Goal: Information Seeking & Learning: Learn about a topic

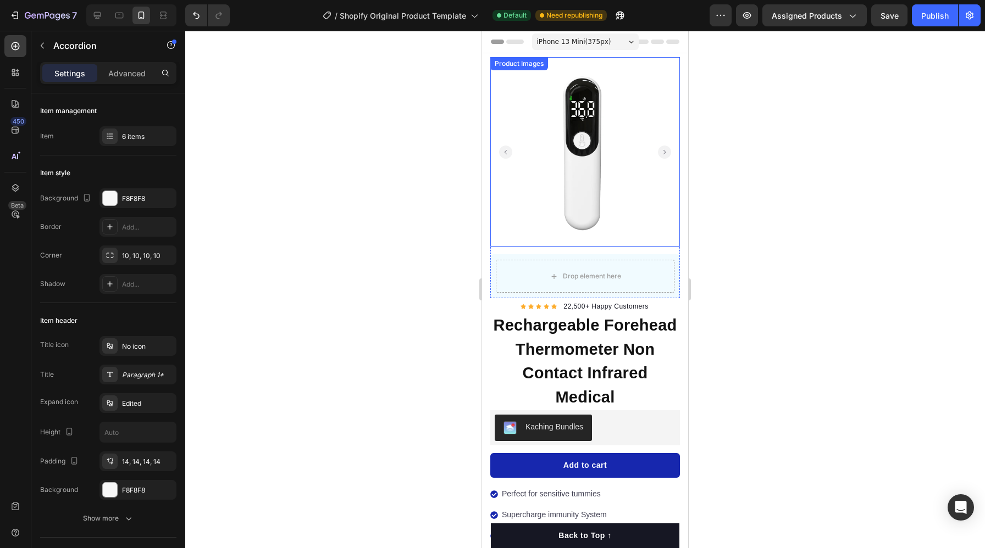
click at [503, 148] on rect "Carousel Back Arrow" at bounding box center [505, 152] width 13 height 13
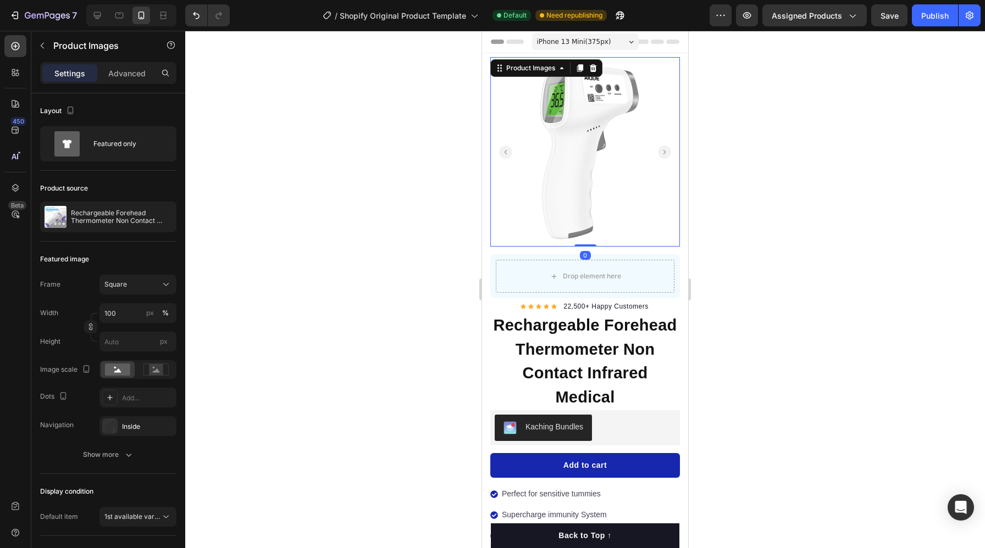
click at [503, 148] on rect "Carousel Back Arrow" at bounding box center [505, 152] width 13 height 13
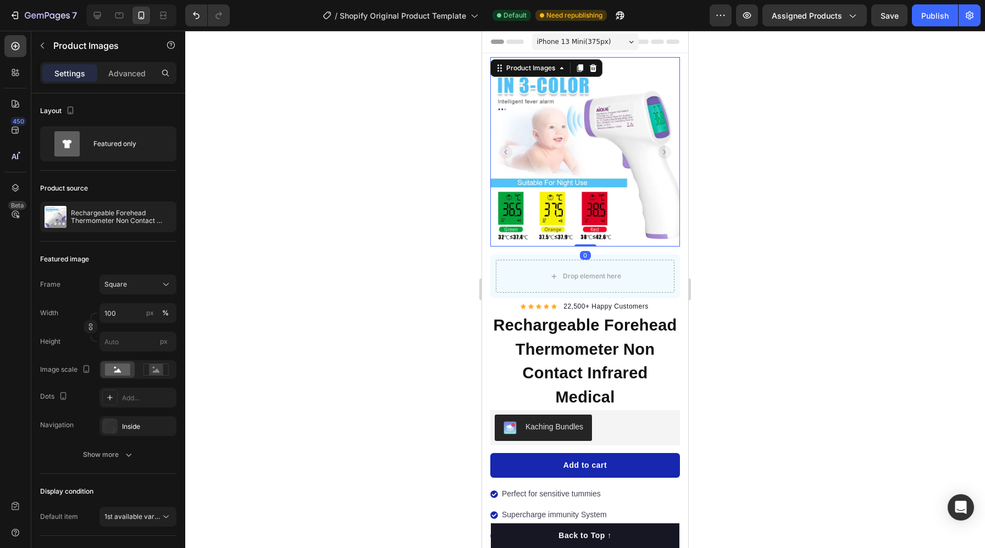
click at [667, 158] on rect "Carousel Next Arrow" at bounding box center [664, 152] width 13 height 13
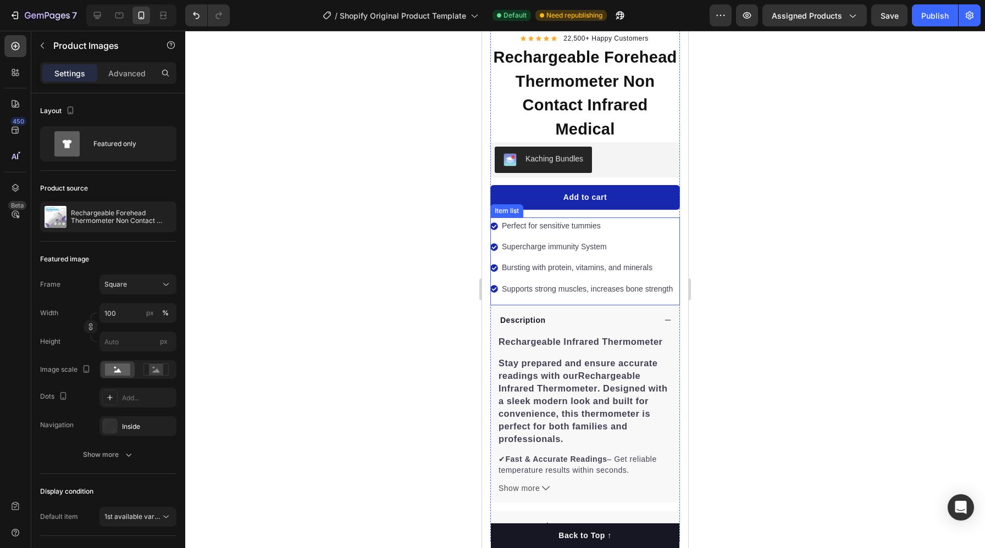
scroll to position [269, 0]
click at [589, 226] on p "Perfect for sensitive tummies" at bounding box center [587, 226] width 171 height 14
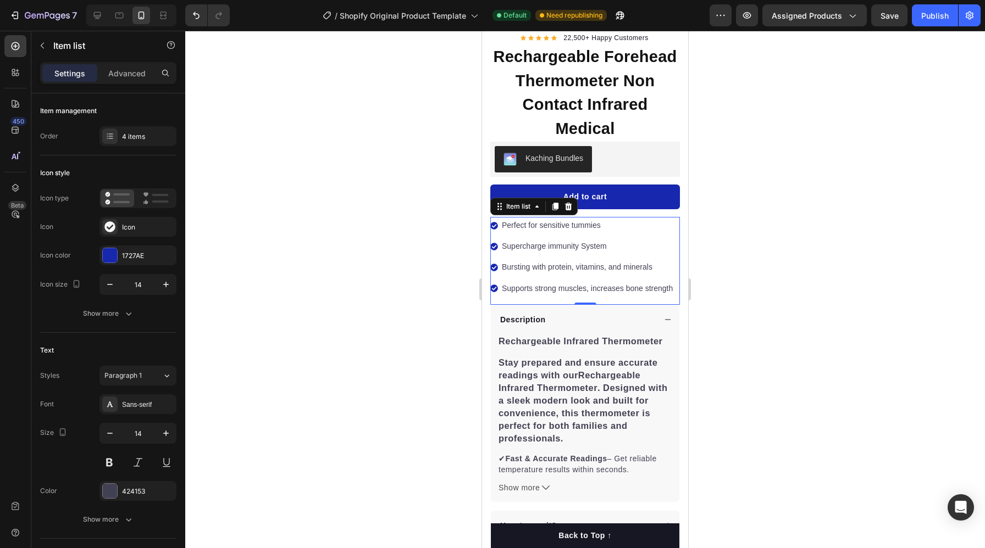
click at [572, 225] on p "Perfect for sensitive tummies" at bounding box center [587, 226] width 171 height 14
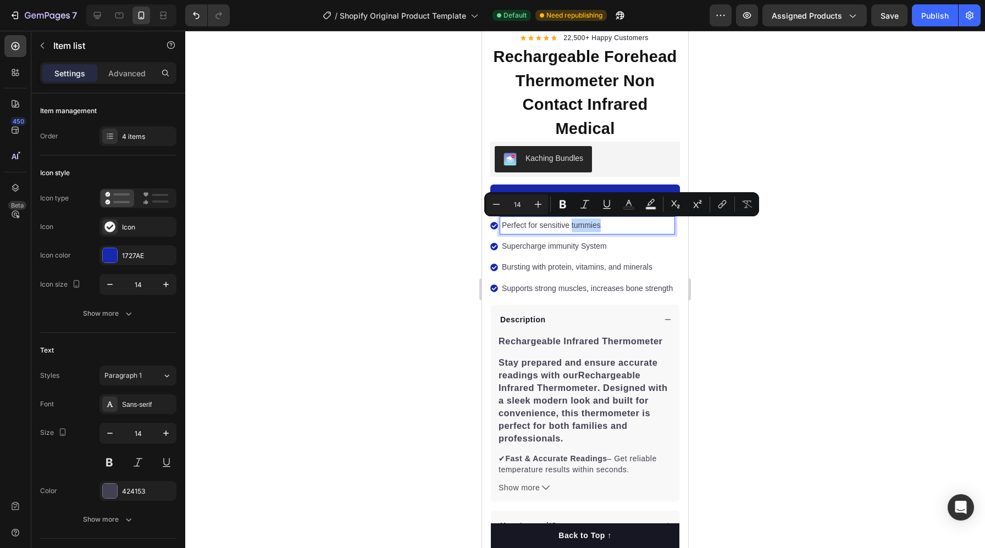
click at [572, 225] on p "Perfect for sensitive tummies" at bounding box center [587, 226] width 171 height 14
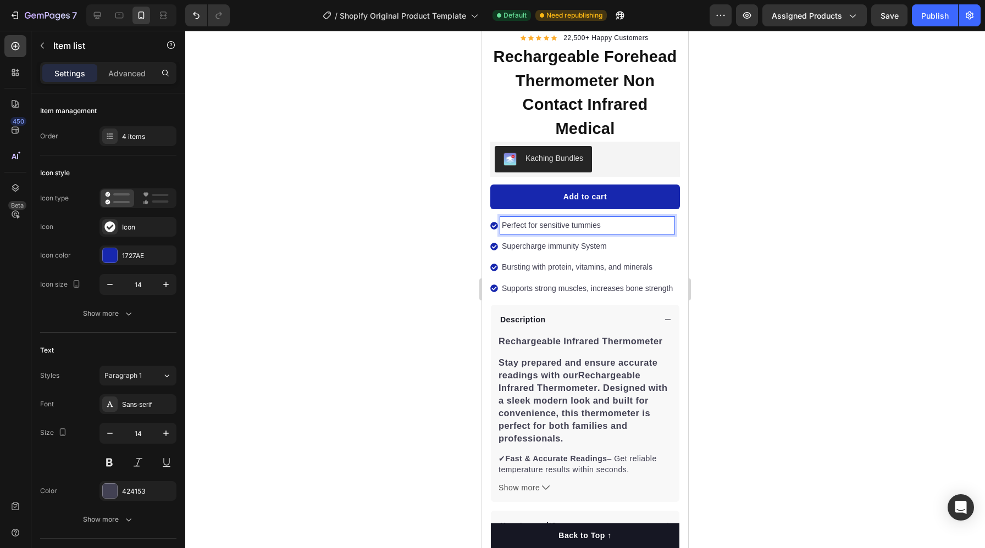
click at [609, 222] on p "Perfect for sensitive tummies" at bounding box center [587, 226] width 171 height 14
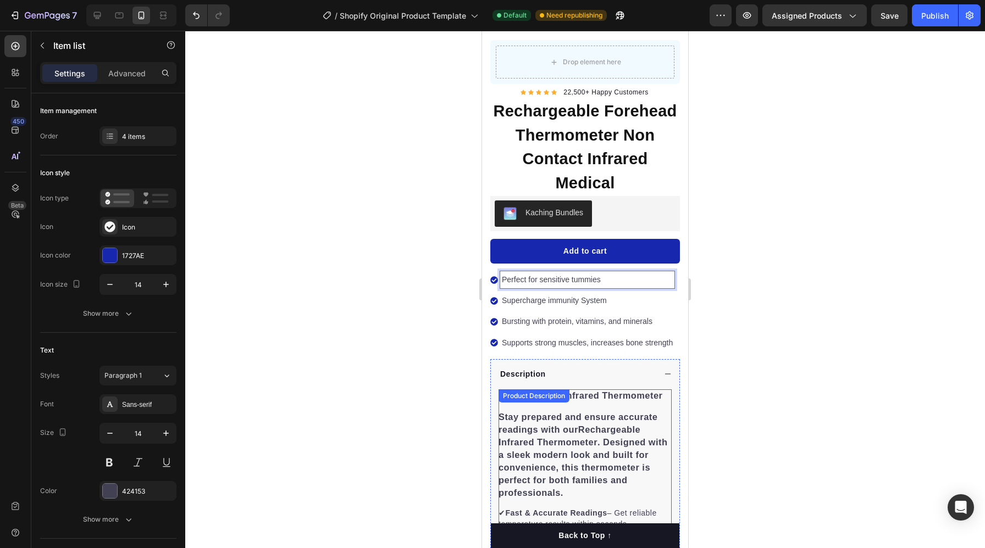
scroll to position [209, 0]
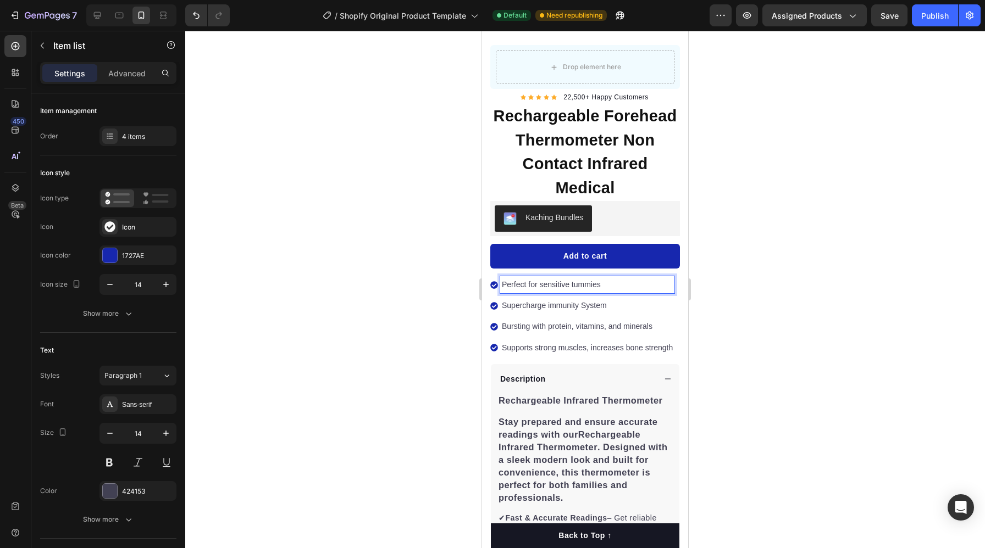
click at [662, 338] on div "Perfect for sensitive tummies Supercharge immunity System Bursting with protein…" at bounding box center [582, 316] width 184 height 80
click at [672, 353] on p "Supports strong muscles, increases bone strength" at bounding box center [587, 348] width 171 height 14
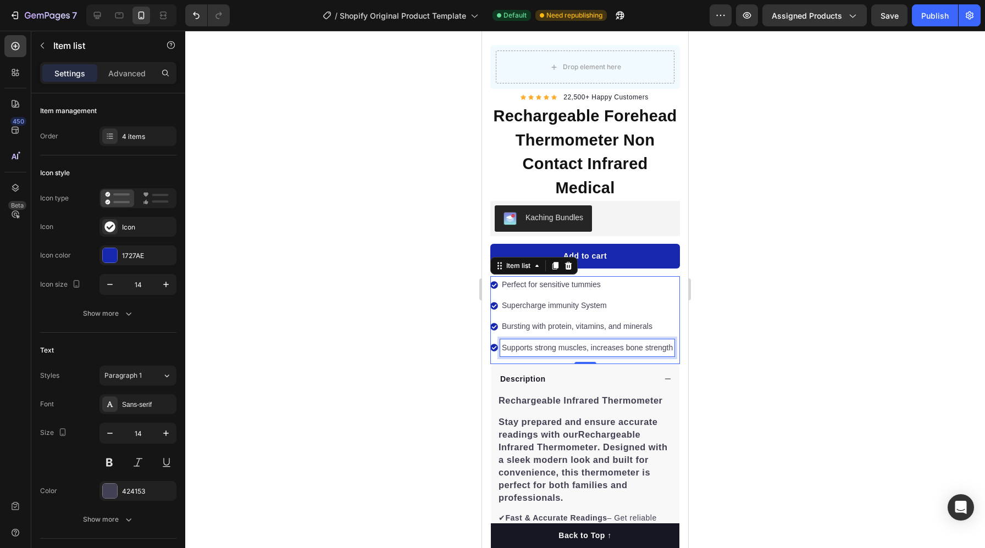
click at [672, 353] on p "Supports strong muscles, increases bone strength" at bounding box center [587, 348] width 171 height 14
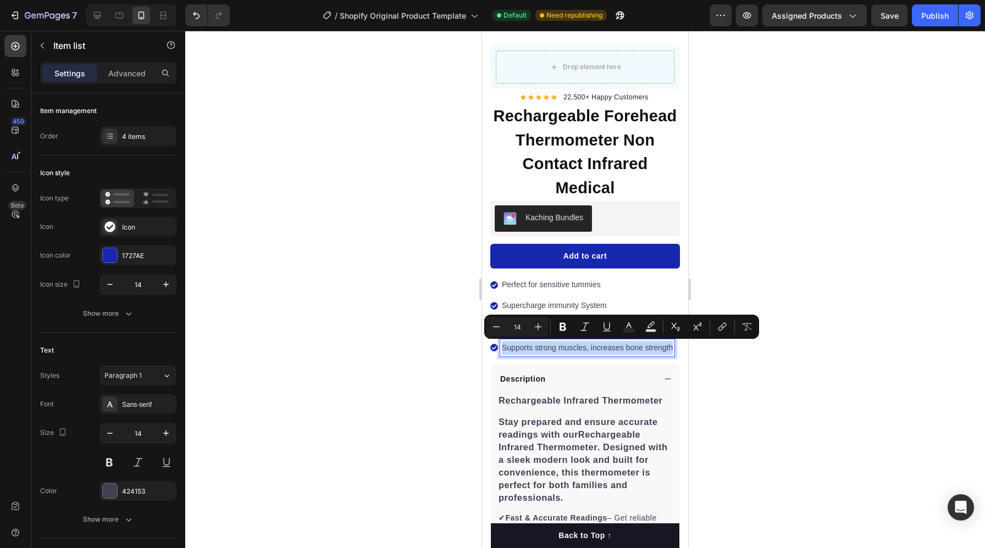
drag, startPoint x: 672, startPoint y: 351, endPoint x: 503, endPoint y: 288, distance: 179.5
click at [503, 290] on div "Perfect for sensitive tummies Supercharge immunity System Bursting with protein…" at bounding box center [582, 316] width 184 height 80
click at [637, 287] on p "Perfect for sensitive tummies" at bounding box center [587, 285] width 171 height 14
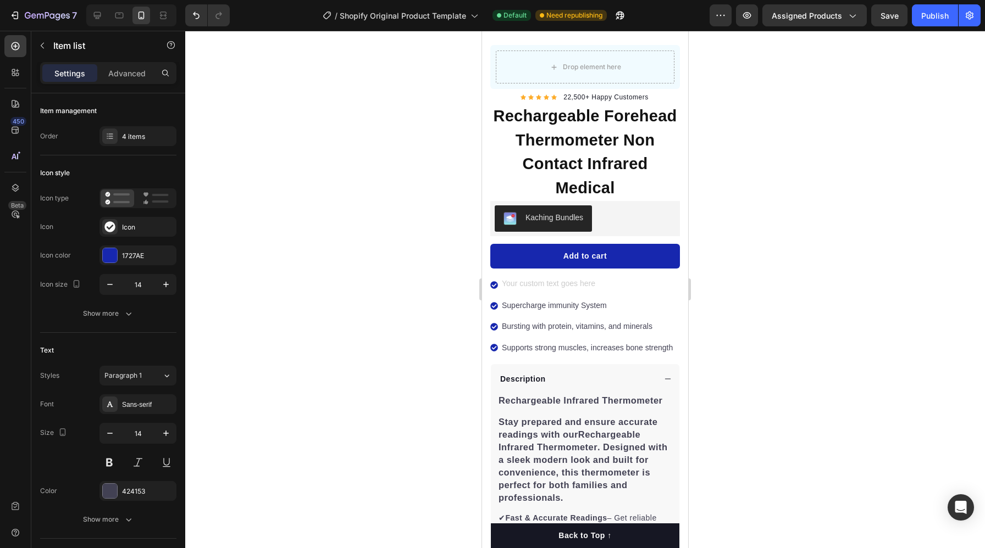
scroll to position [207, 0]
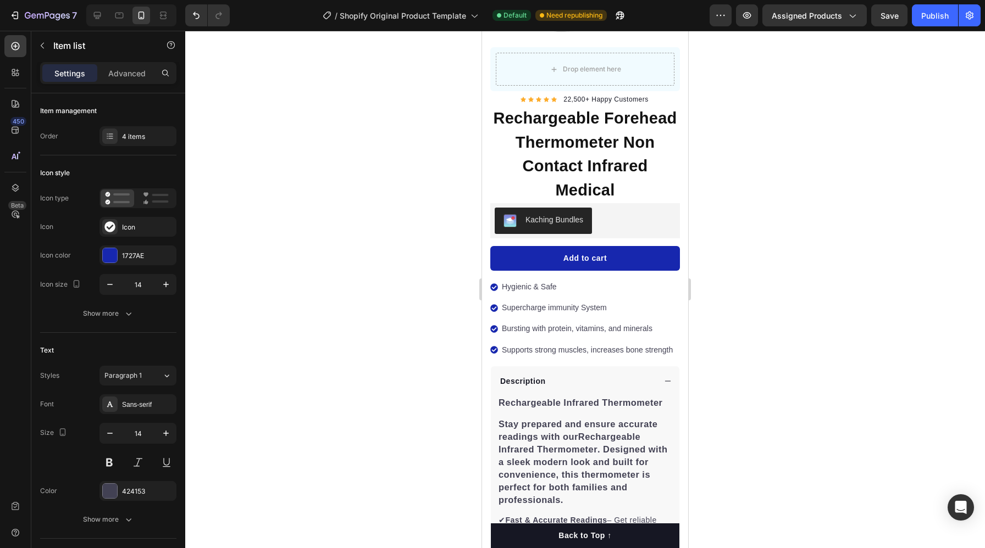
click at [608, 308] on p "Supercharge immunity System" at bounding box center [587, 308] width 171 height 14
click at [603, 308] on p "Supercharge immunity System" at bounding box center [587, 308] width 171 height 14
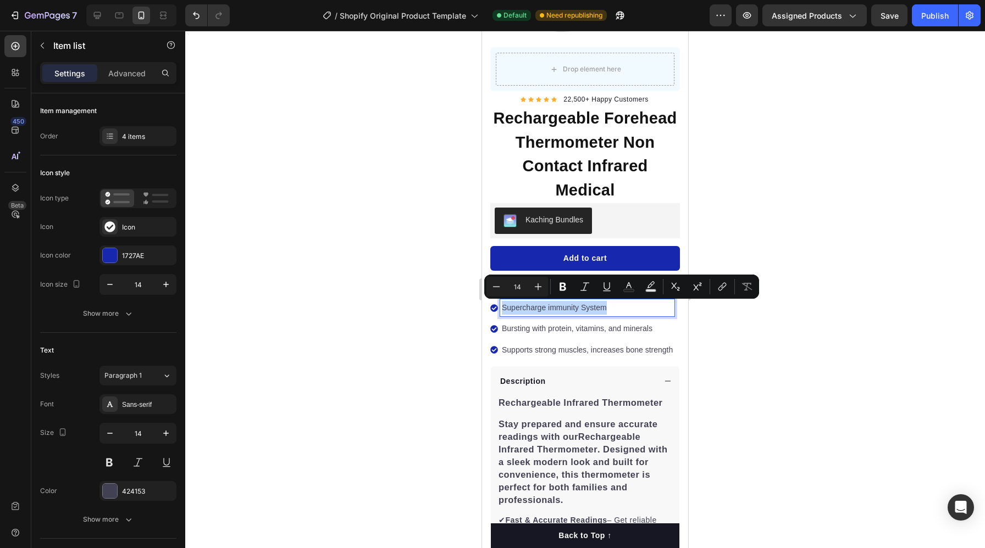
click at [603, 308] on p "Supercharge immunity System" at bounding box center [587, 308] width 171 height 14
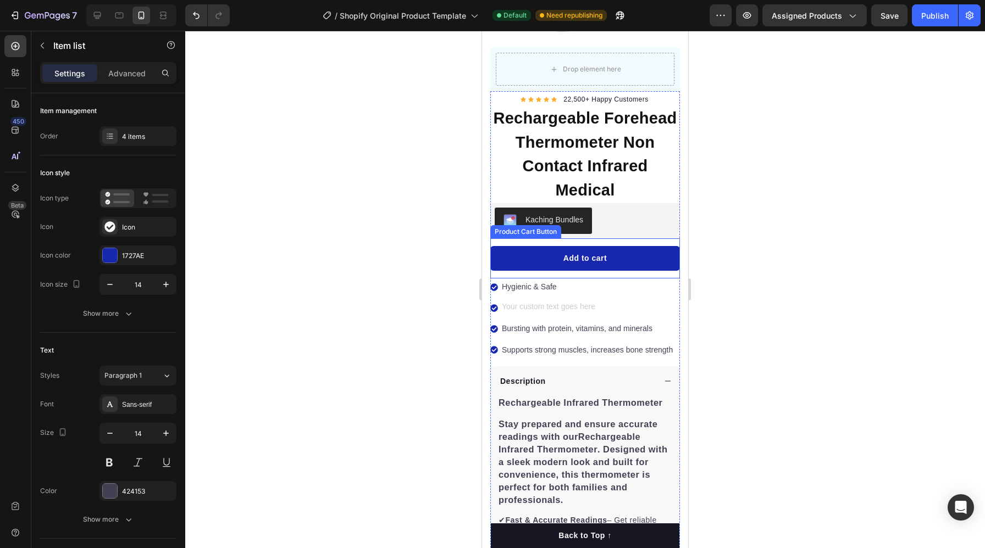
scroll to position [205, 0]
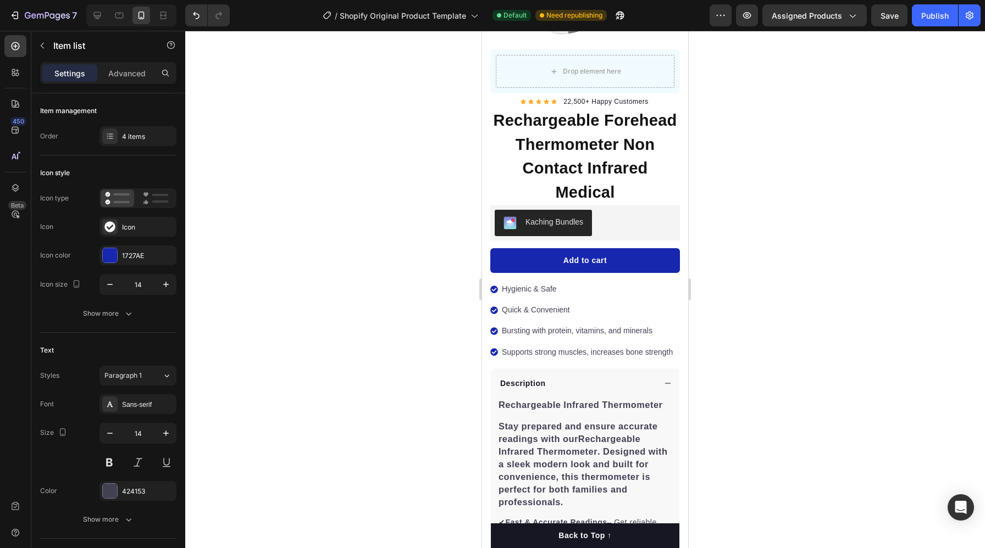
click at [613, 330] on p "Bursting with protein, vitamins, and minerals" at bounding box center [587, 331] width 171 height 14
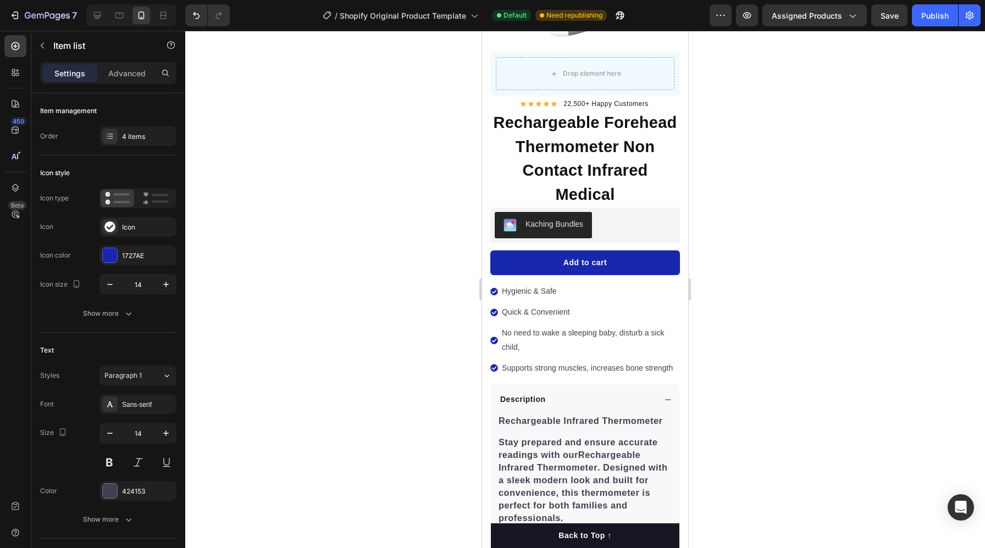
click at [534, 369] on p "Supports strong muscles, increases bone strength" at bounding box center [590, 369] width 176 height 14
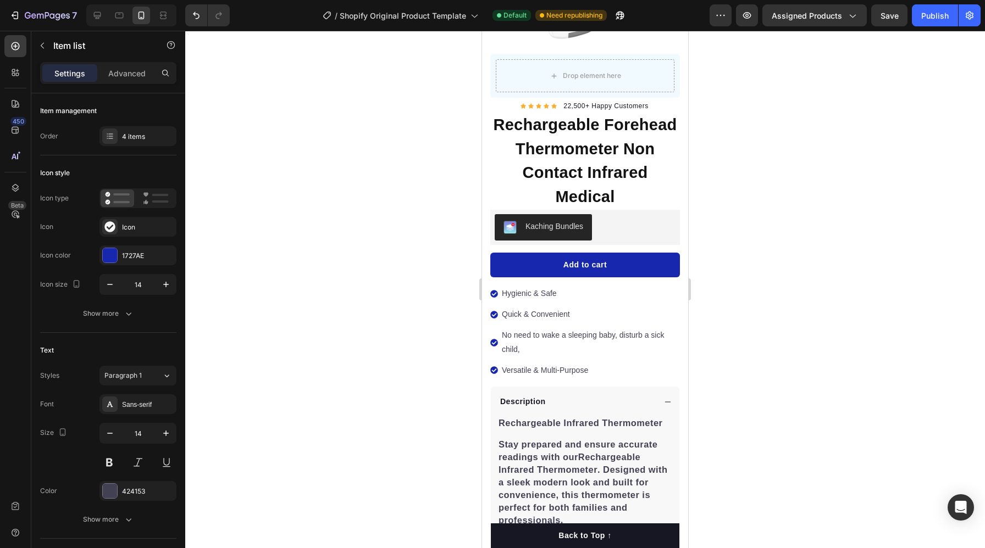
click at [408, 376] on div at bounding box center [585, 290] width 800 height 518
